Goal: Task Accomplishment & Management: Manage account settings

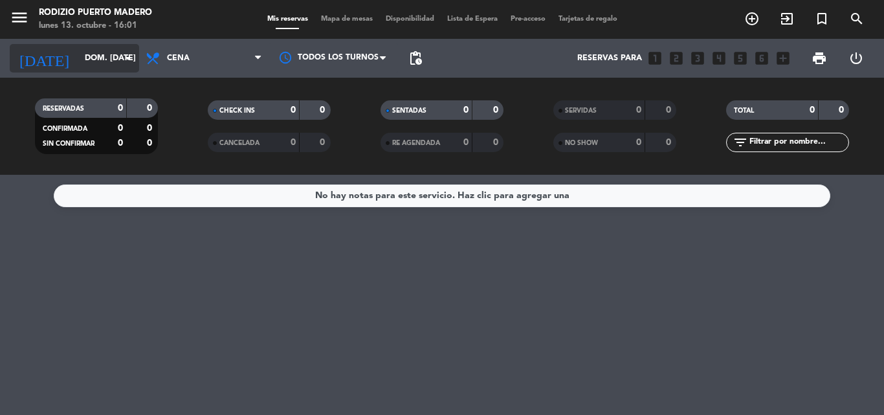
click at [126, 58] on icon "arrow_drop_down" at bounding box center [128, 58] width 16 height 16
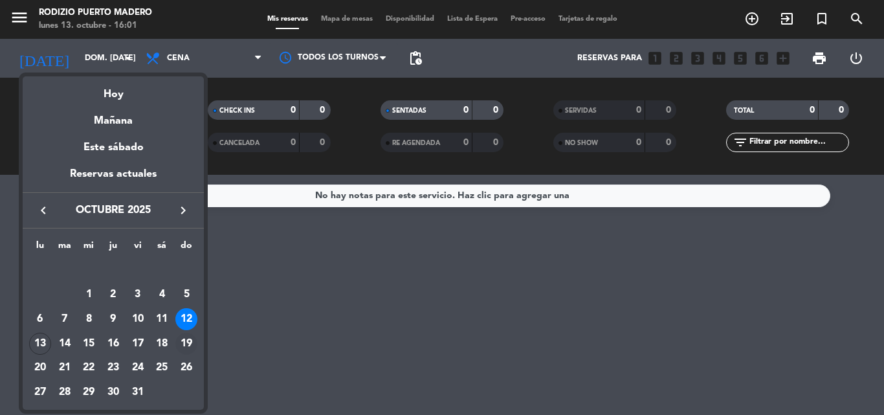
click at [187, 349] on div "19" at bounding box center [186, 344] width 22 height 22
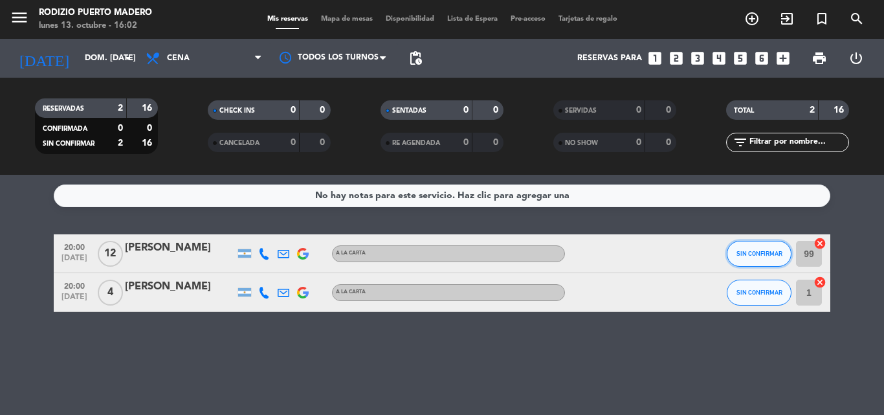
click at [769, 259] on button "SIN CONFIRMAR" at bounding box center [759, 254] width 65 height 26
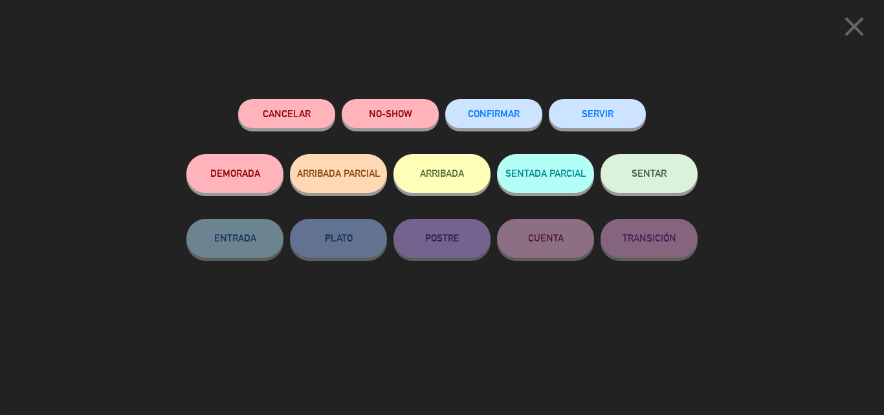
click at [508, 120] on button "CONFIRMAR" at bounding box center [493, 113] width 97 height 29
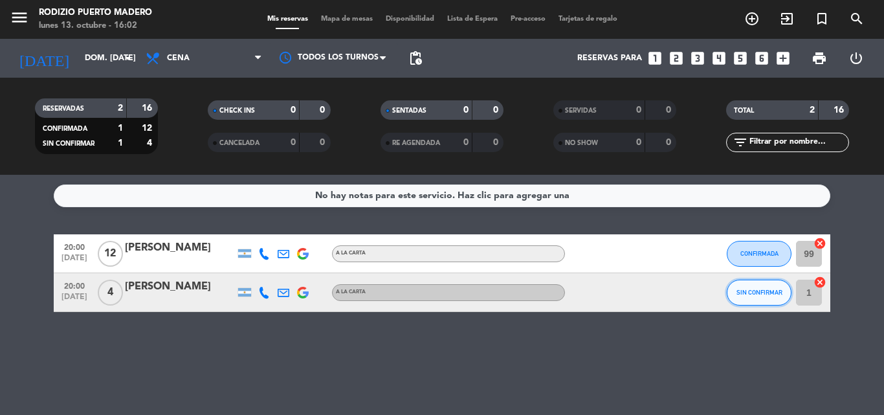
click at [762, 298] on button "SIN CONFIRMAR" at bounding box center [759, 293] width 65 height 26
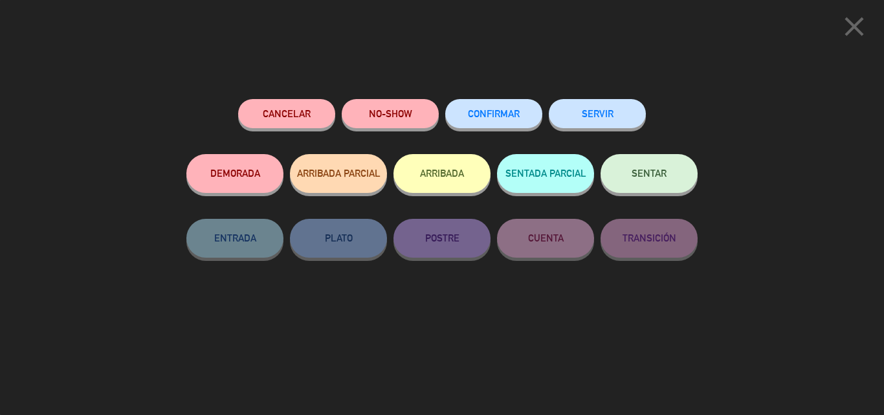
click at [503, 124] on button "CONFIRMAR" at bounding box center [493, 113] width 97 height 29
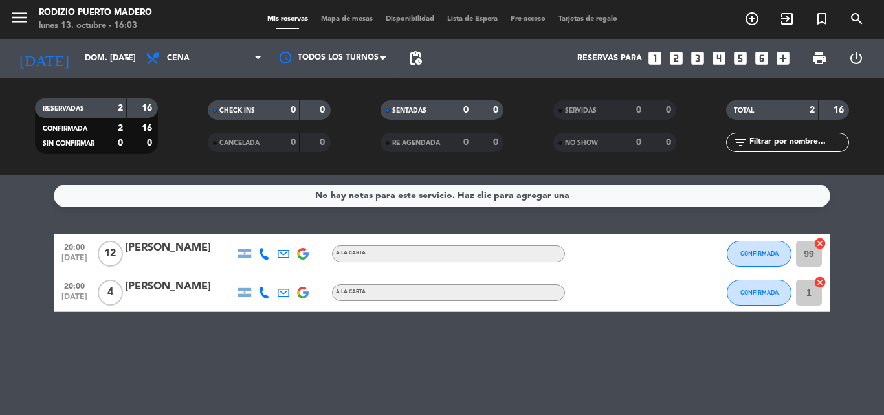
click at [243, 219] on div "No hay notas para este servicio. Haz clic para agregar una 20:00 [DATE] [PERSON…" at bounding box center [442, 295] width 884 height 240
click at [129, 61] on icon "arrow_drop_down" at bounding box center [128, 58] width 16 height 16
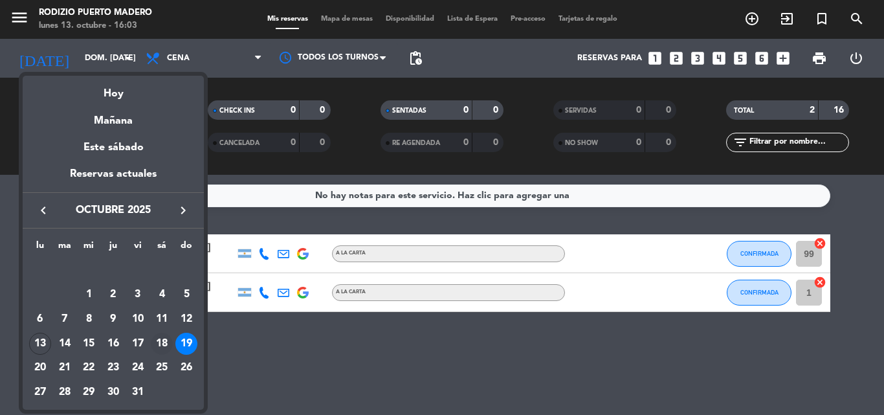
click at [169, 340] on div "18" at bounding box center [162, 344] width 22 height 22
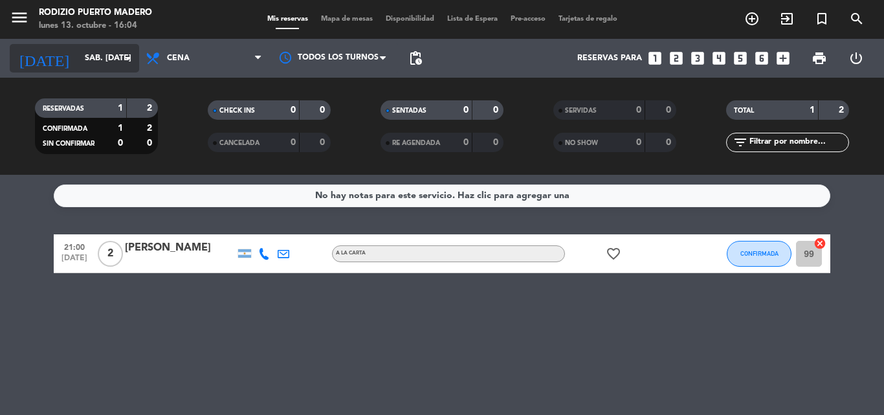
click at [129, 62] on icon "arrow_drop_down" at bounding box center [128, 58] width 16 height 16
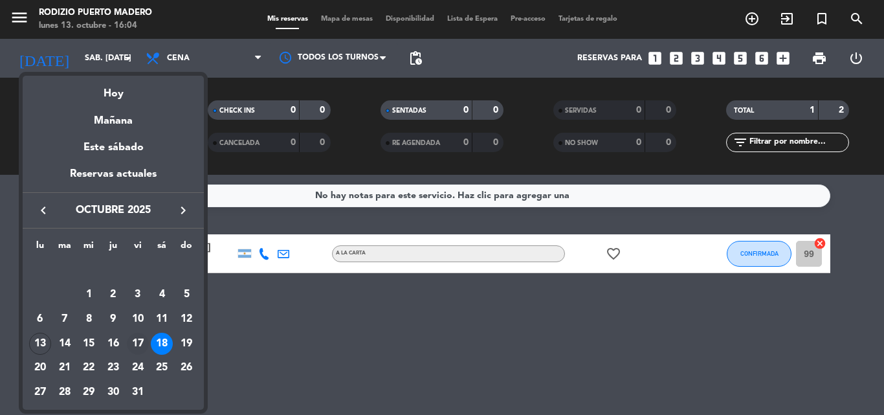
click at [144, 346] on div "17" at bounding box center [138, 344] width 22 height 22
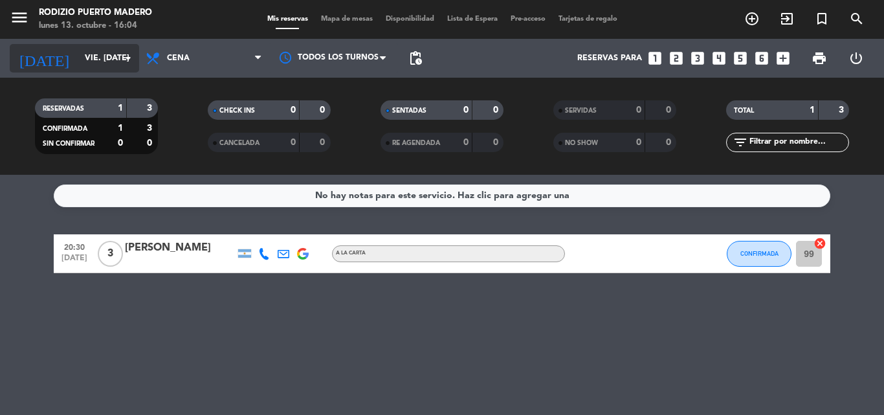
click at [127, 60] on icon "arrow_drop_down" at bounding box center [128, 58] width 16 height 16
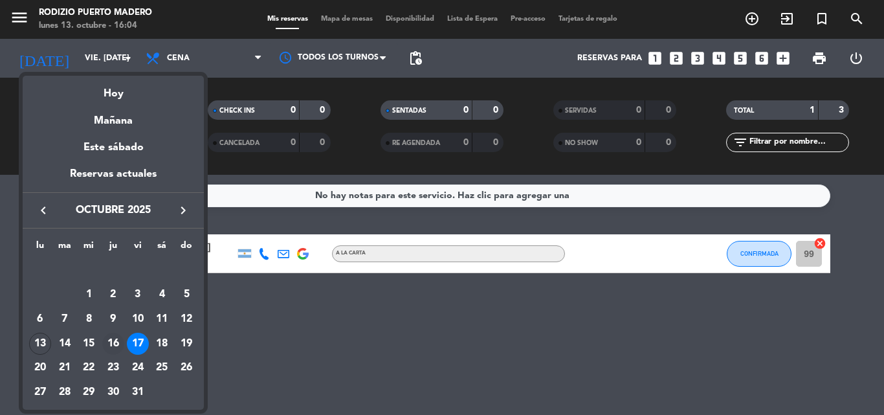
click at [110, 343] on div "16" at bounding box center [113, 344] width 22 height 22
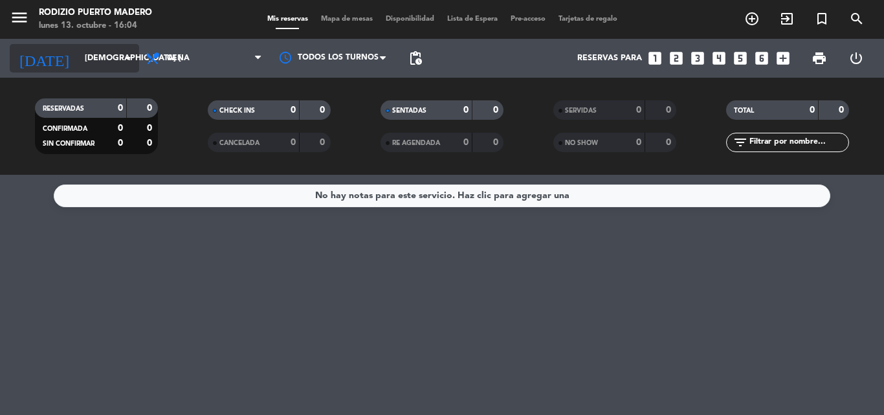
click at [129, 60] on icon "arrow_drop_down" at bounding box center [128, 58] width 16 height 16
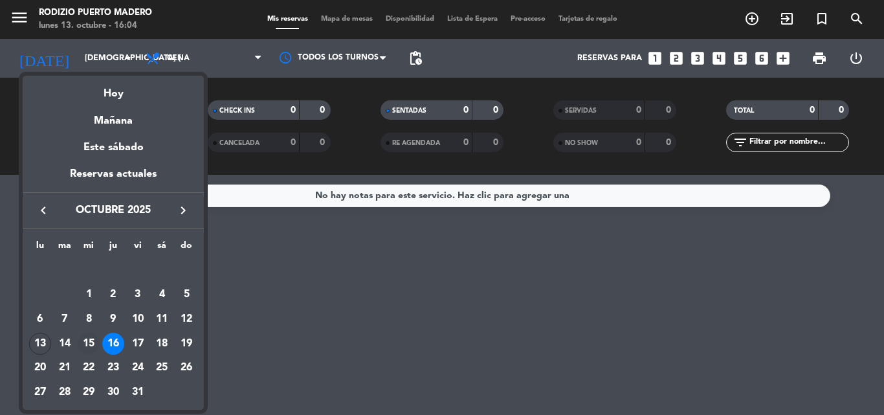
click at [88, 347] on div "15" at bounding box center [89, 344] width 22 height 22
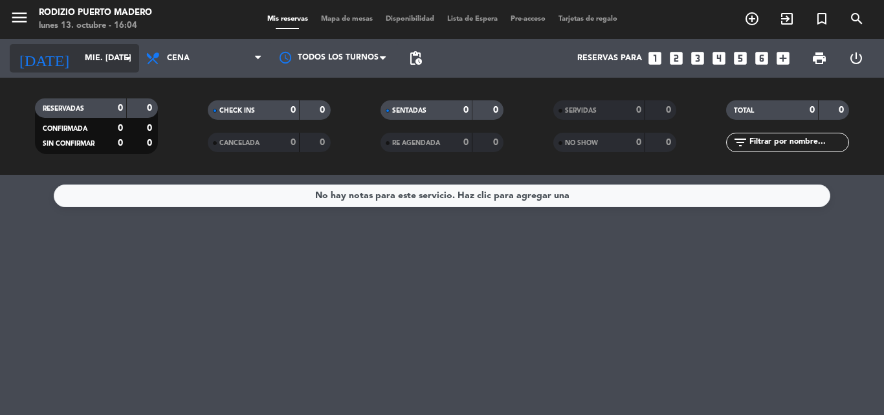
click at [126, 63] on icon "arrow_drop_down" at bounding box center [128, 58] width 16 height 16
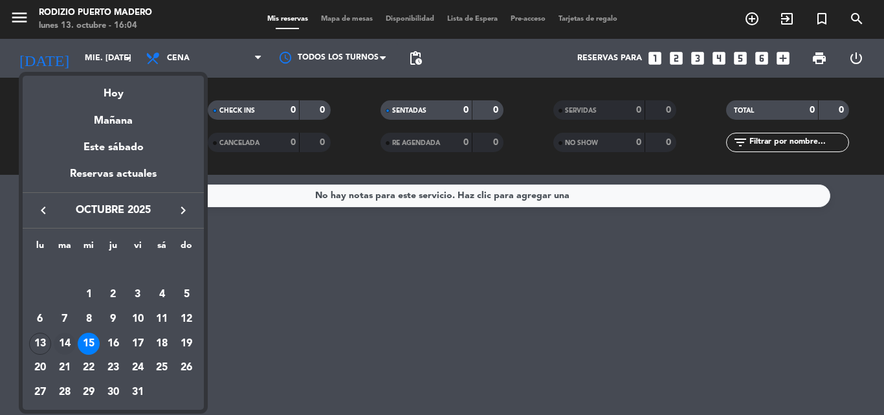
click at [60, 350] on div "14" at bounding box center [65, 344] width 22 height 22
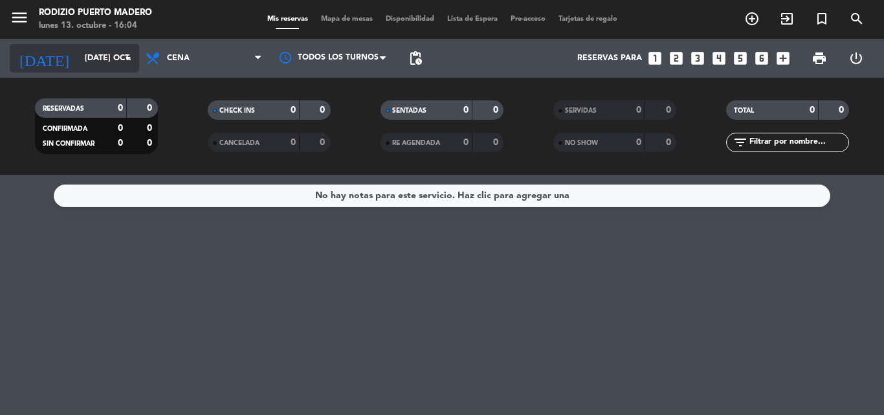
click at [127, 65] on icon "arrow_drop_down" at bounding box center [128, 58] width 16 height 16
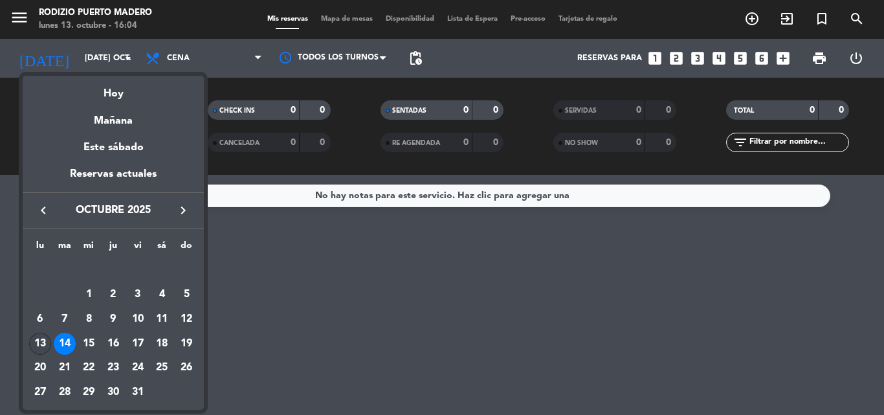
click at [43, 345] on div "13" at bounding box center [40, 344] width 22 height 22
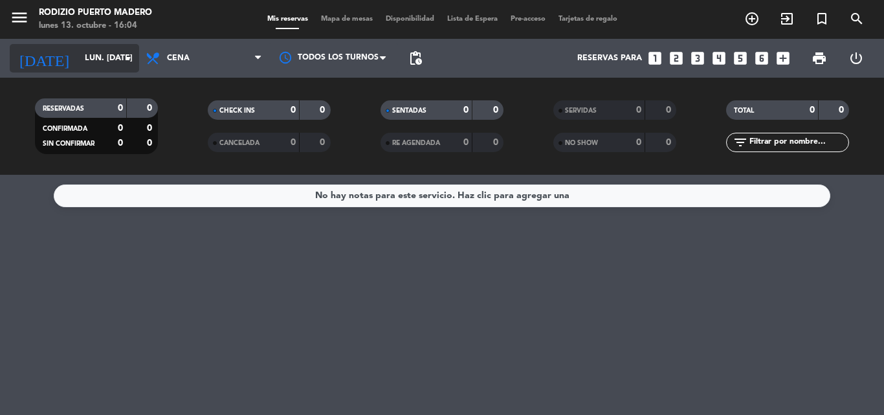
click at [130, 56] on icon "arrow_drop_down" at bounding box center [128, 58] width 16 height 16
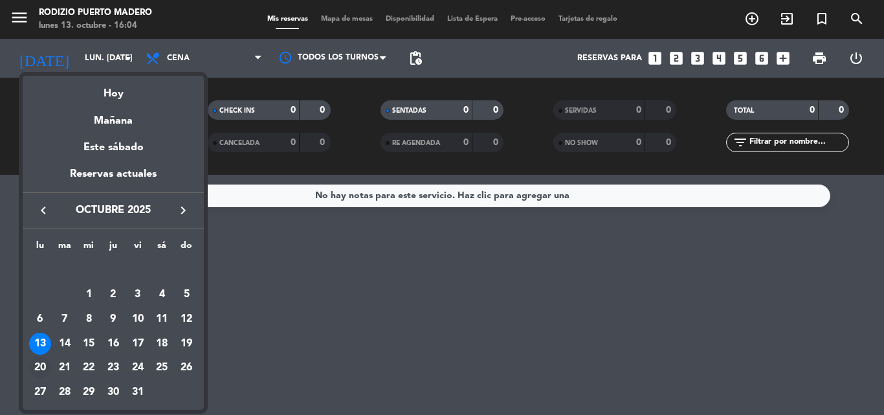
click at [44, 369] on div "20" at bounding box center [40, 368] width 22 height 22
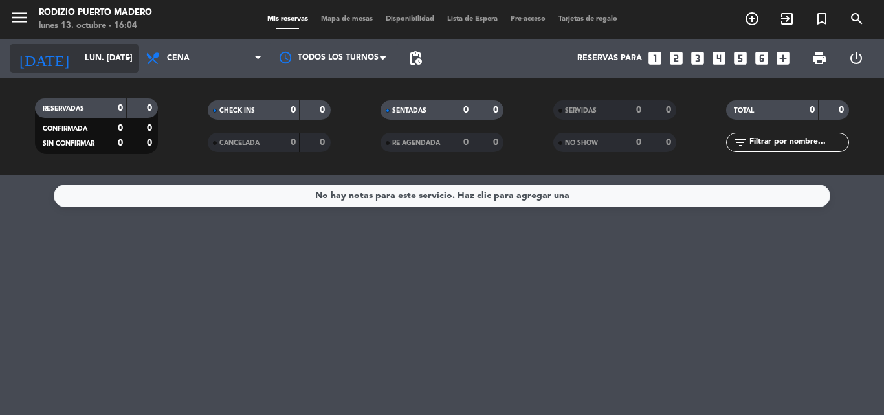
click at [133, 61] on icon "arrow_drop_down" at bounding box center [128, 58] width 16 height 16
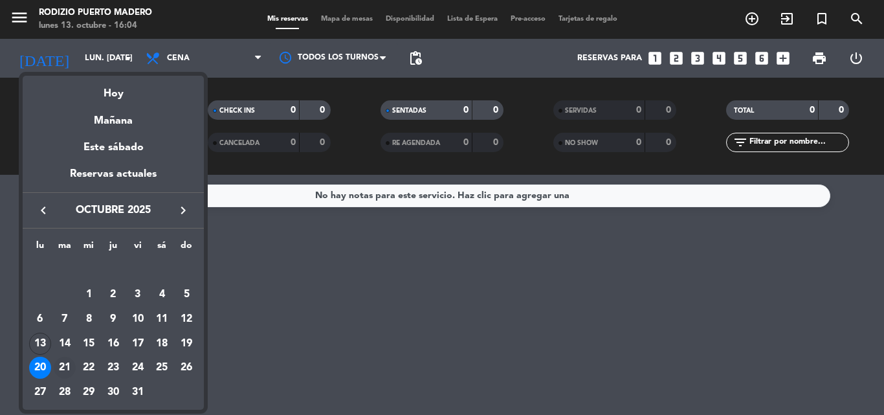
click at [65, 372] on div "21" at bounding box center [65, 368] width 22 height 22
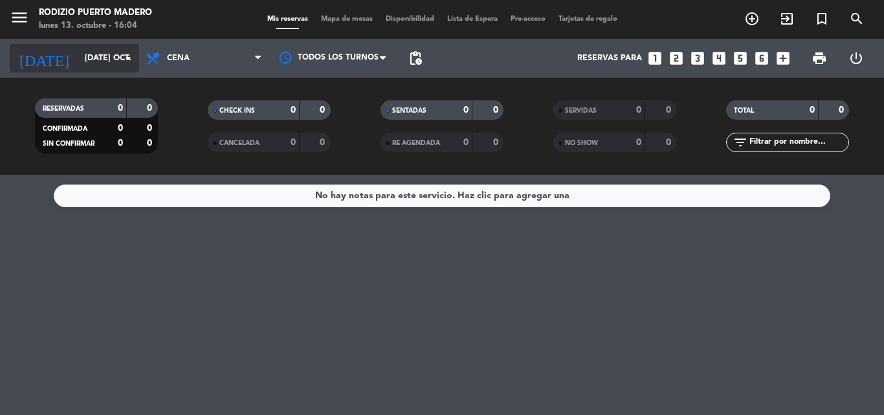
click at [131, 63] on icon "arrow_drop_down" at bounding box center [128, 58] width 16 height 16
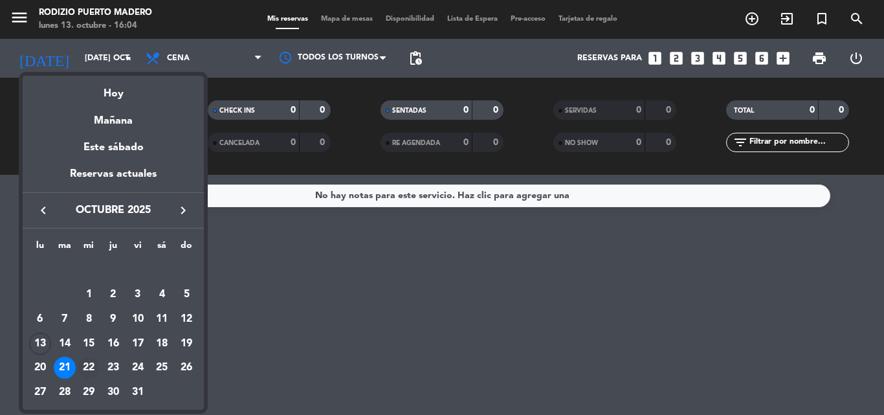
click at [87, 368] on div "22" at bounding box center [89, 368] width 22 height 22
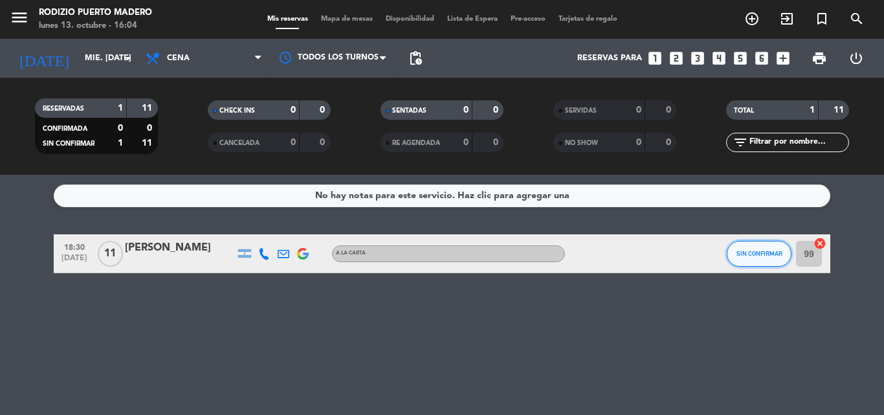
click at [761, 257] on button "SIN CONFIRMAR" at bounding box center [759, 254] width 65 height 26
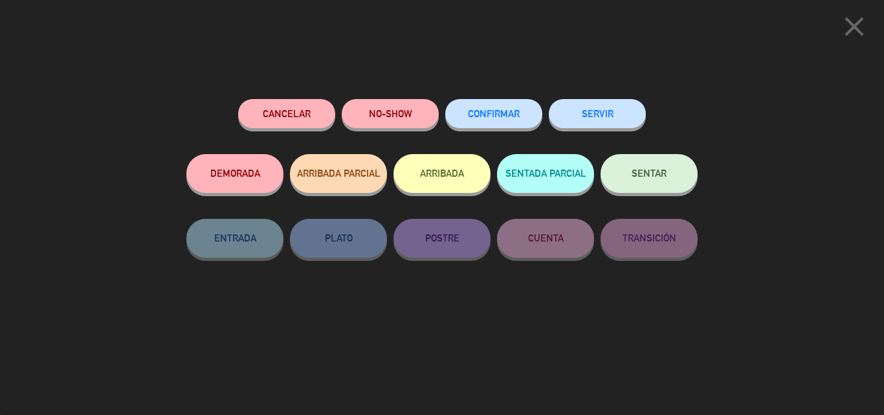
click at [494, 118] on span "CONFIRMAR" at bounding box center [494, 113] width 52 height 11
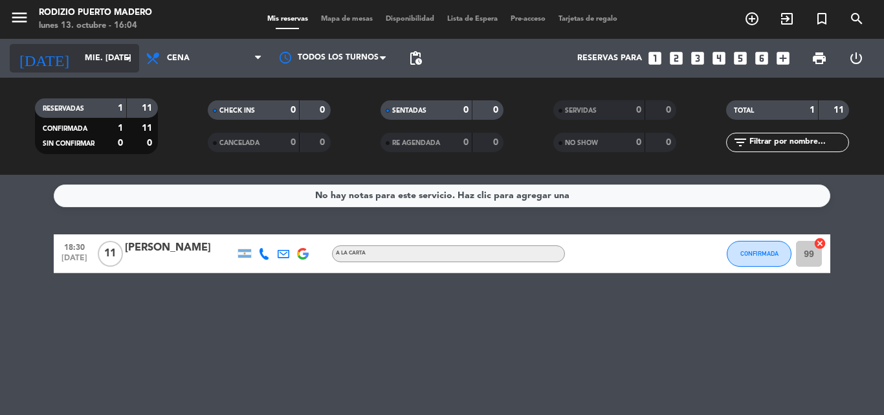
click at [127, 63] on icon "arrow_drop_down" at bounding box center [128, 58] width 16 height 16
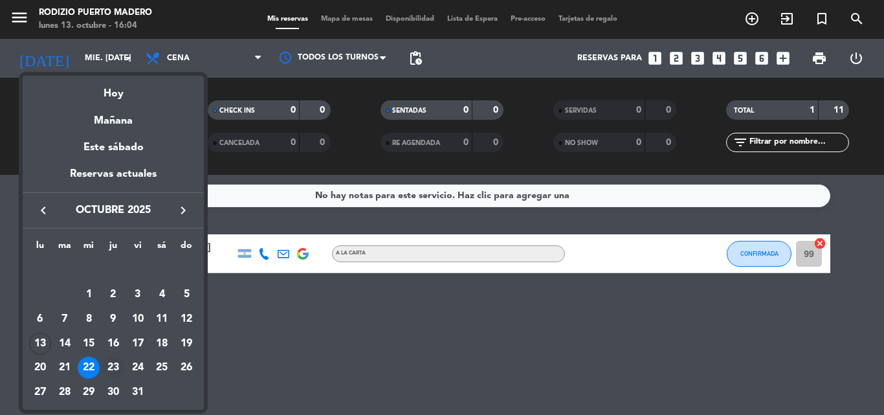
click at [119, 370] on div "23" at bounding box center [113, 368] width 22 height 22
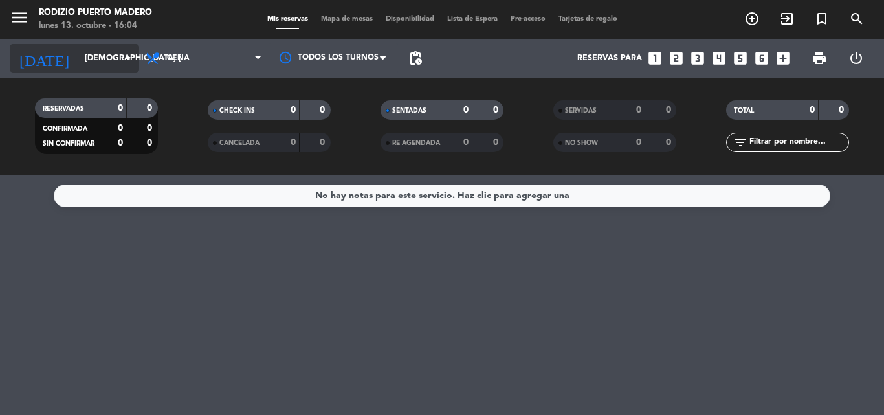
click at [127, 67] on input "[DEMOGRAPHIC_DATA] [DATE]" at bounding box center [132, 58] width 109 height 22
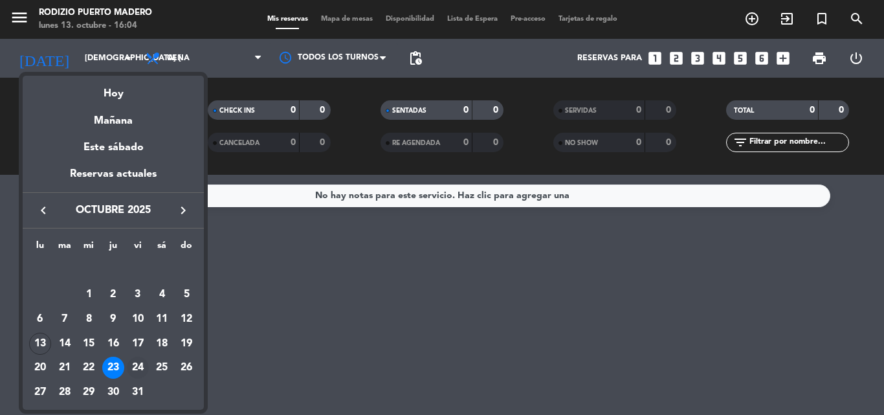
click at [144, 360] on div "24" at bounding box center [138, 368] width 22 height 22
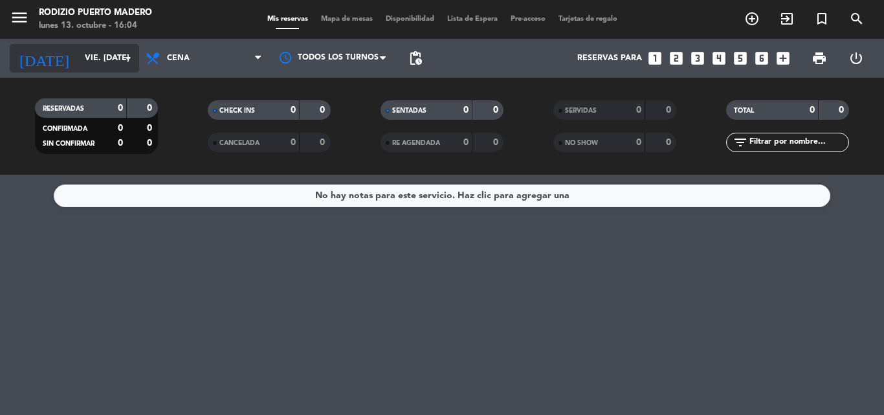
click at [130, 60] on icon "arrow_drop_down" at bounding box center [128, 58] width 16 height 16
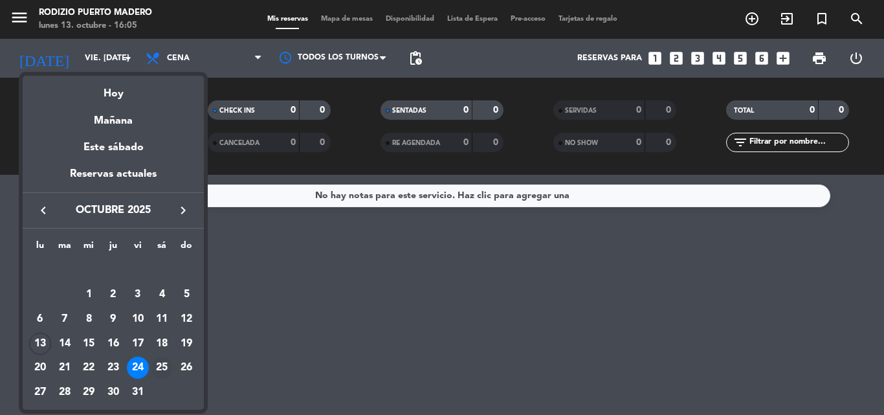
click at [164, 364] on div "25" at bounding box center [162, 368] width 22 height 22
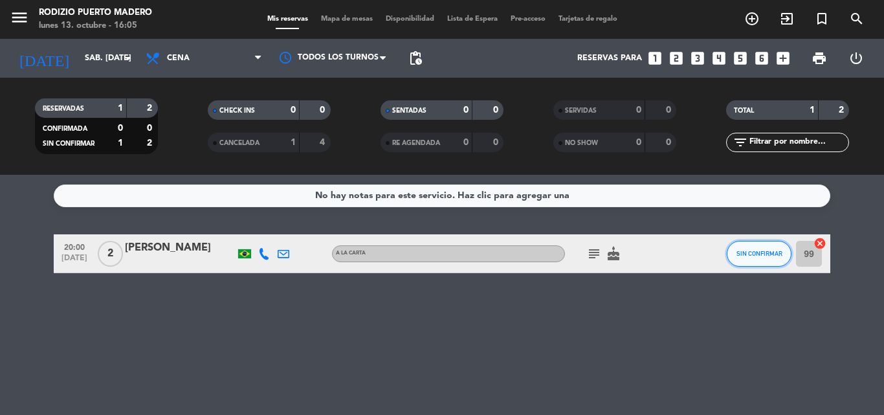
click at [743, 252] on span "SIN CONFIRMAR" at bounding box center [759, 253] width 46 height 7
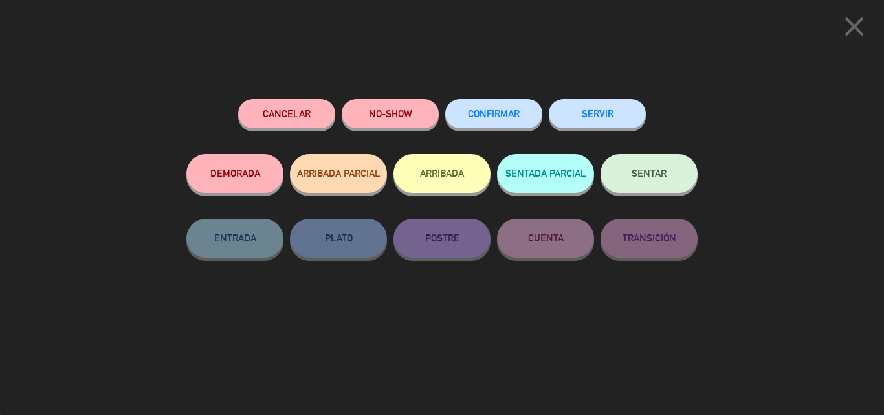
click at [482, 120] on button "CONFIRMAR" at bounding box center [493, 113] width 97 height 29
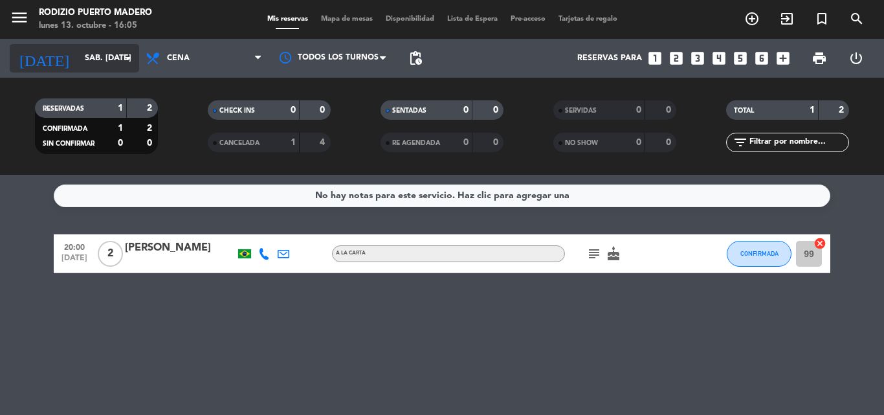
click at [133, 57] on icon "arrow_drop_down" at bounding box center [128, 58] width 16 height 16
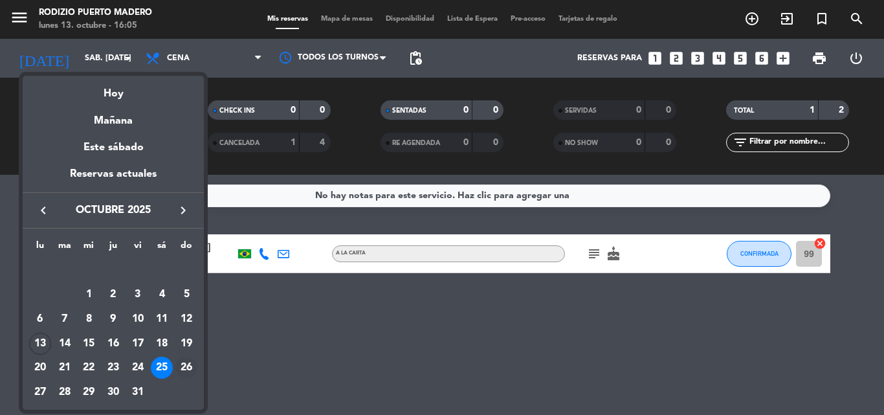
click at [182, 364] on div "26" at bounding box center [186, 368] width 22 height 22
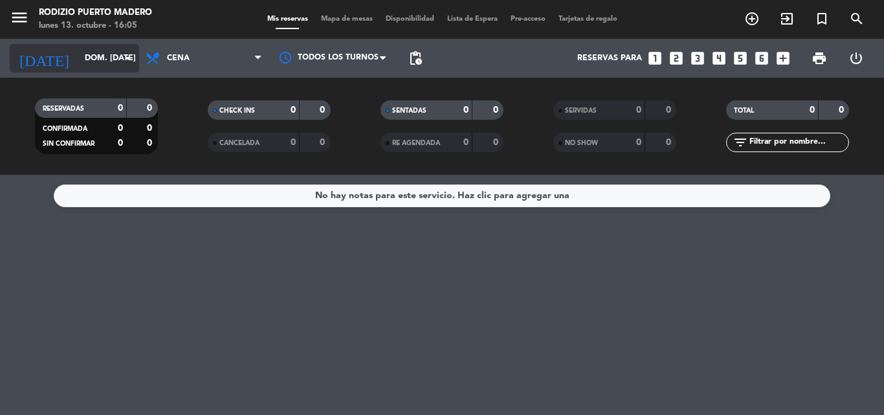
click at [133, 65] on icon "arrow_drop_down" at bounding box center [128, 58] width 16 height 16
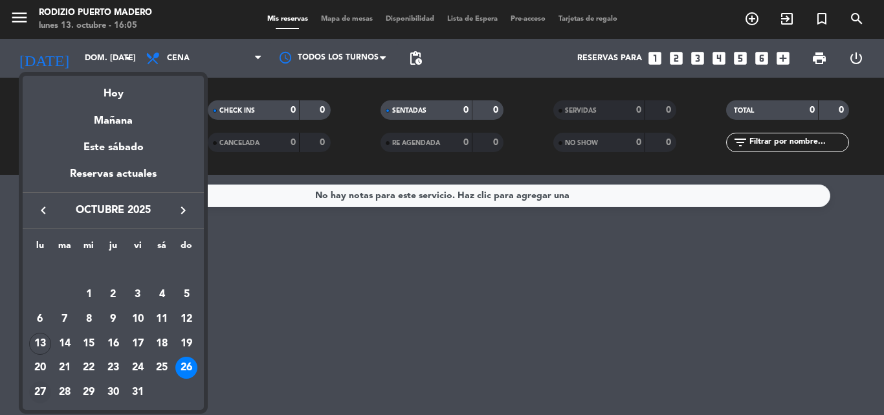
click at [43, 388] on div "27" at bounding box center [40, 392] width 22 height 22
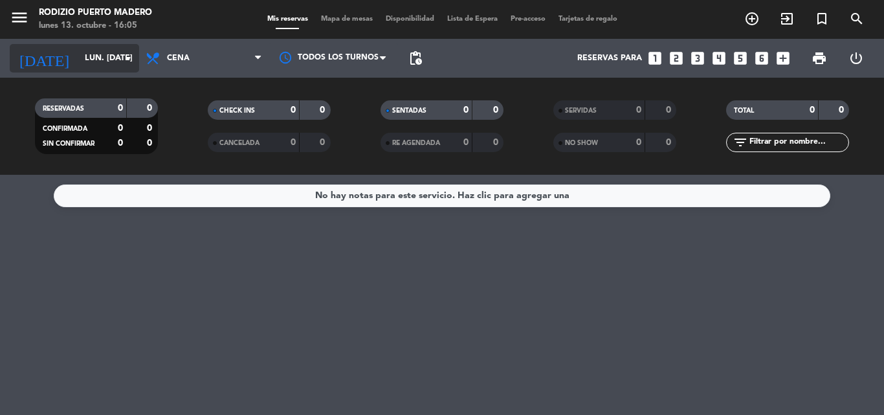
click at [131, 57] on icon "arrow_drop_down" at bounding box center [128, 58] width 16 height 16
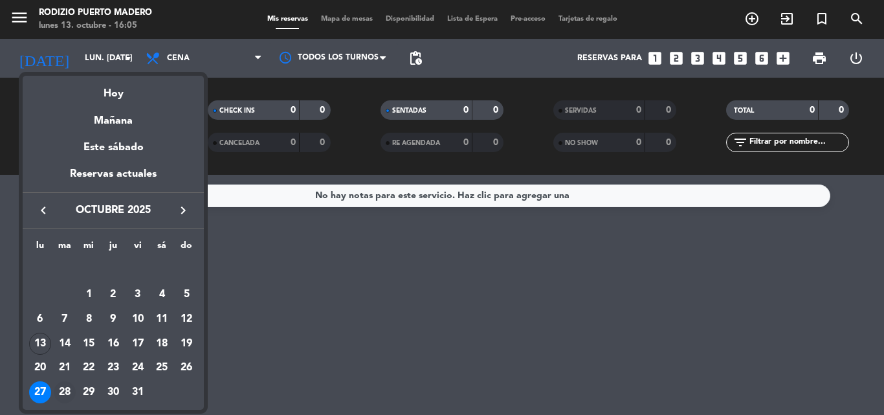
click at [65, 388] on div "28" at bounding box center [65, 392] width 22 height 22
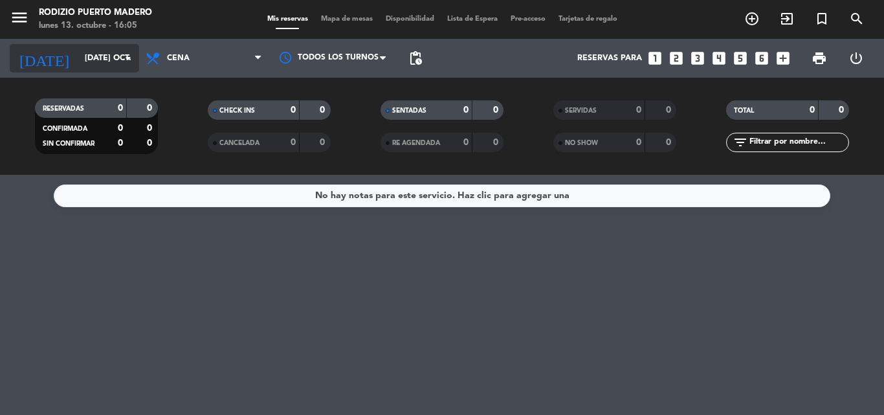
click at [130, 64] on icon "arrow_drop_down" at bounding box center [128, 58] width 16 height 16
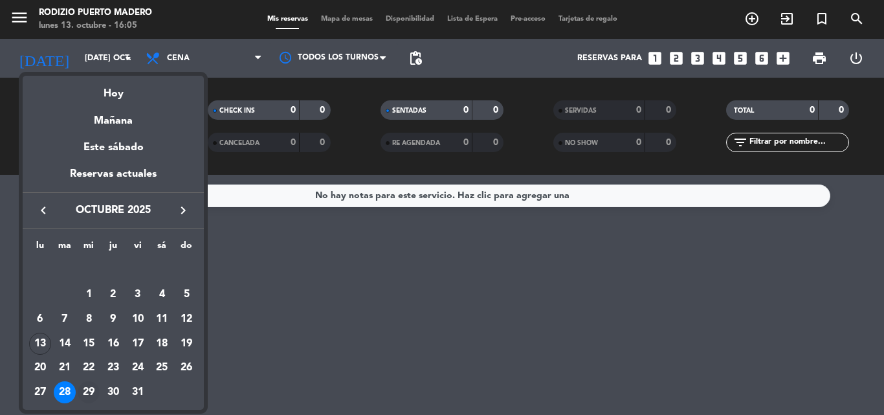
click at [86, 391] on div "29" at bounding box center [89, 392] width 22 height 22
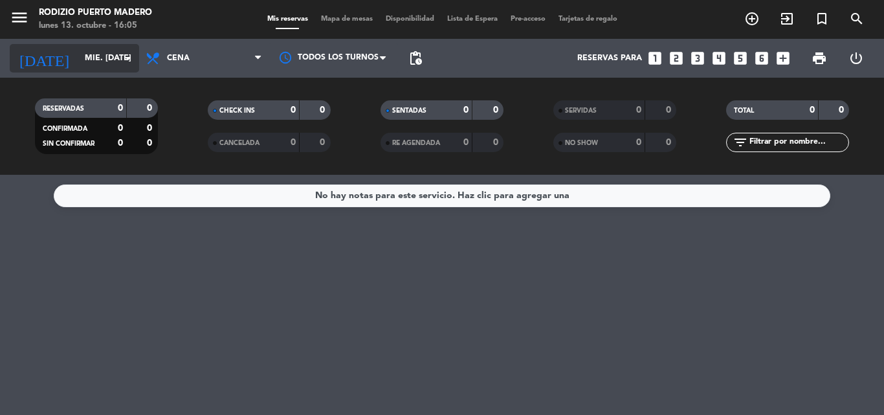
click at [128, 67] on input "mié. [DATE]" at bounding box center [132, 58] width 109 height 22
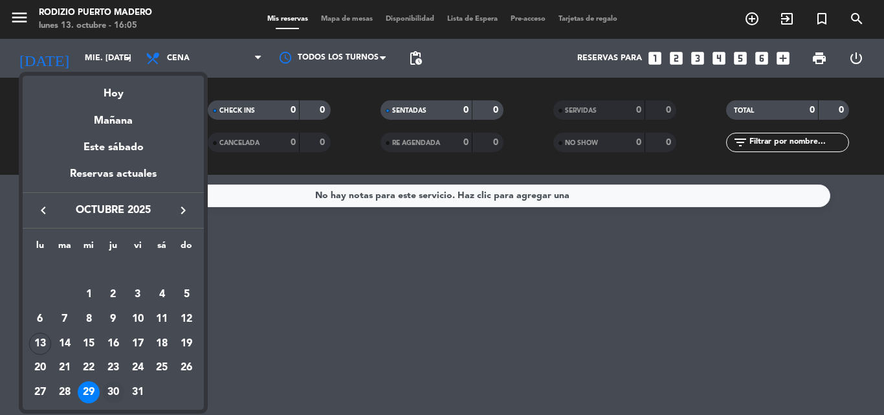
click at [114, 390] on div "30" at bounding box center [113, 392] width 22 height 22
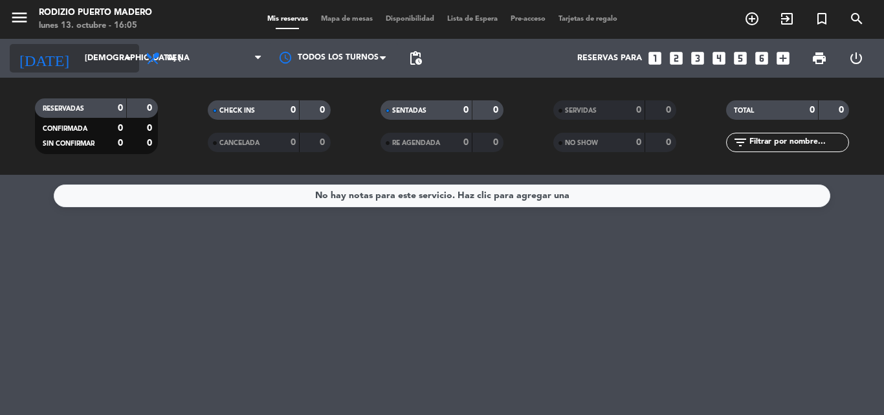
click at [134, 57] on icon "arrow_drop_down" at bounding box center [128, 58] width 16 height 16
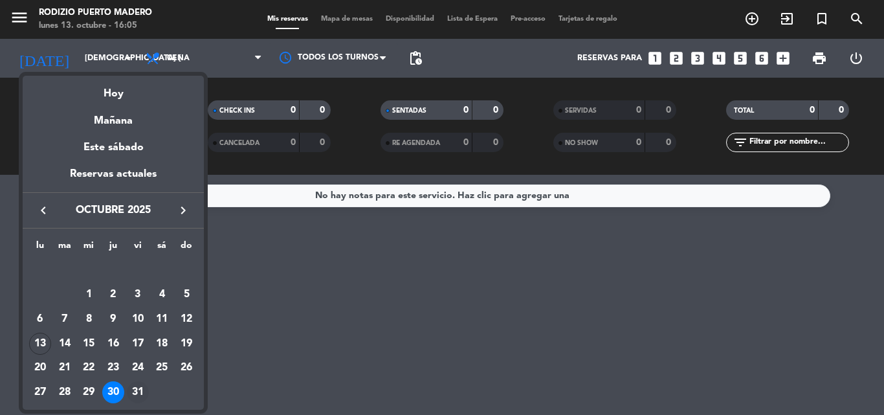
click at [140, 383] on div "31" at bounding box center [138, 392] width 22 height 22
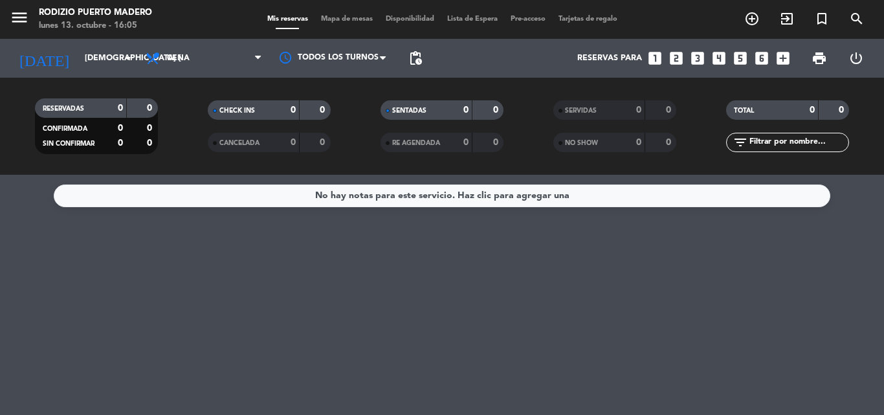
type input "vie. [DATE]"
